Goal: Navigation & Orientation: Find specific page/section

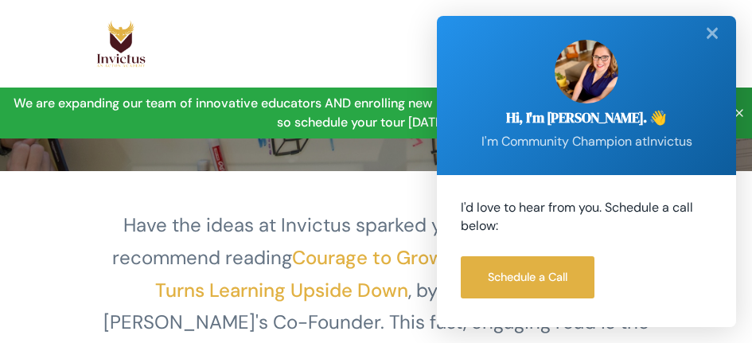
scroll to position [275, 0]
click at [703, 29] on div "✕" at bounding box center [712, 33] width 32 height 35
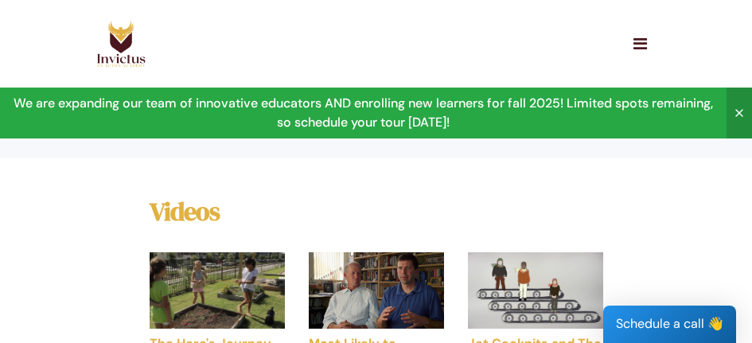
scroll to position [0, 0]
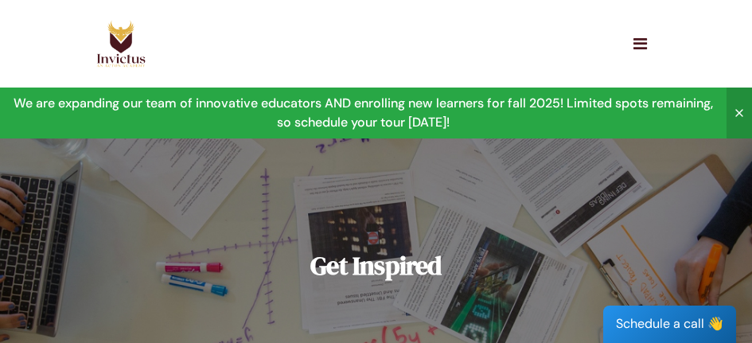
click at [128, 45] on img at bounding box center [120, 44] width 49 height 48
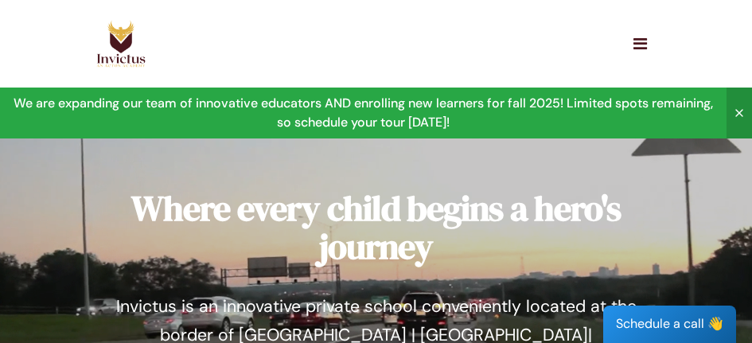
click at [643, 44] on icon "button" at bounding box center [640, 44] width 14 height 16
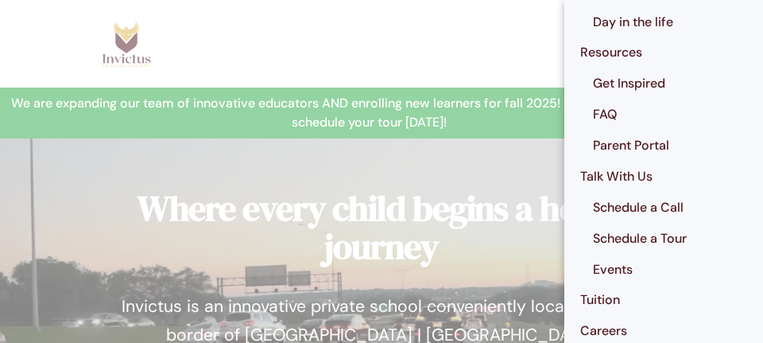
scroll to position [273, 0]
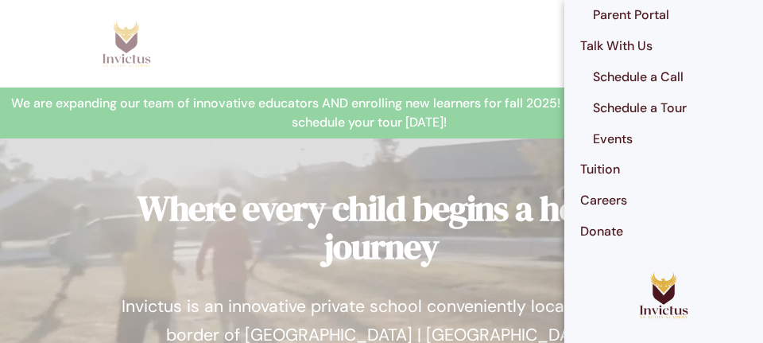
click at [618, 143] on link "Events" at bounding box center [670, 139] width 186 height 31
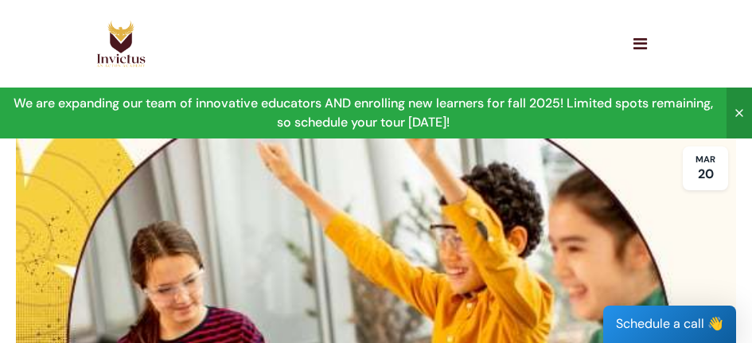
click at [123, 33] on img at bounding box center [120, 44] width 49 height 48
